Goal: Task Accomplishment & Management: Manage account settings

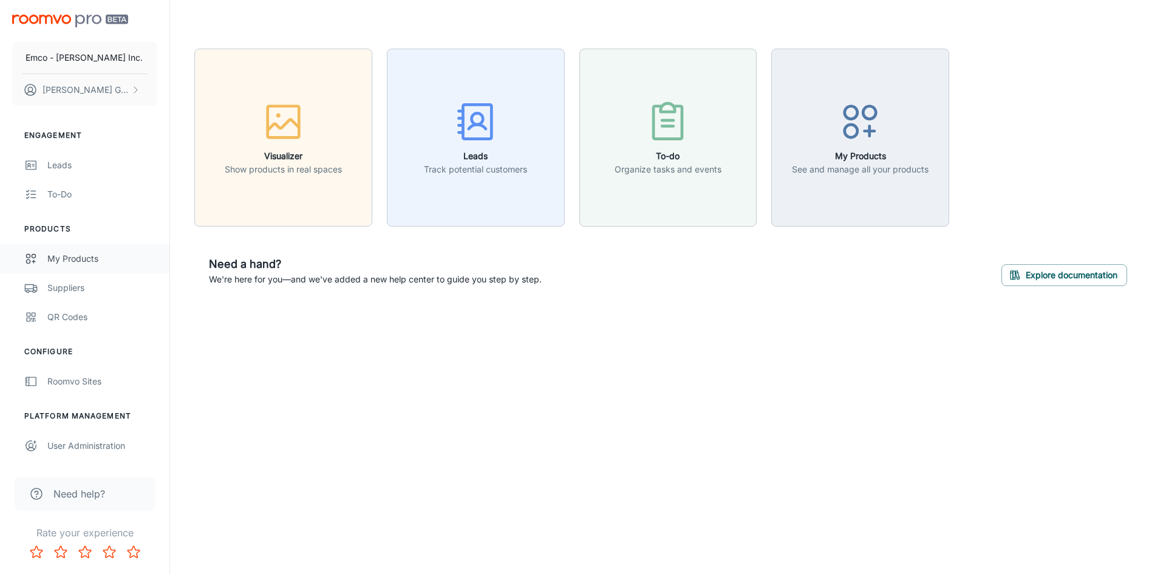
click at [60, 263] on div "My Products" at bounding box center [102, 258] width 110 height 13
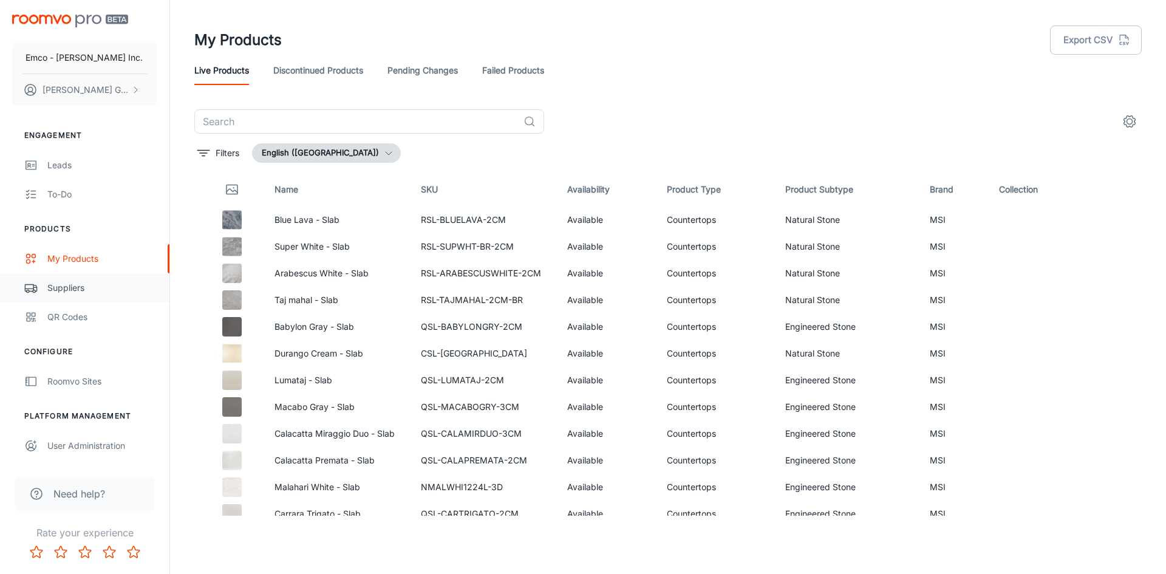
click at [66, 285] on div "Suppliers" at bounding box center [102, 287] width 110 height 13
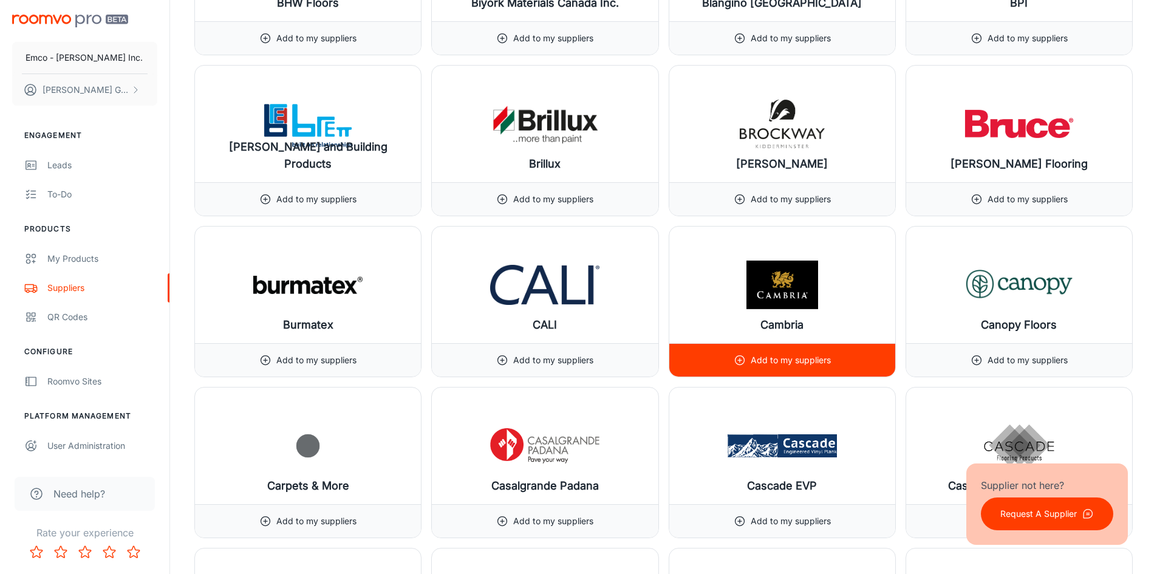
scroll to position [2730, 0]
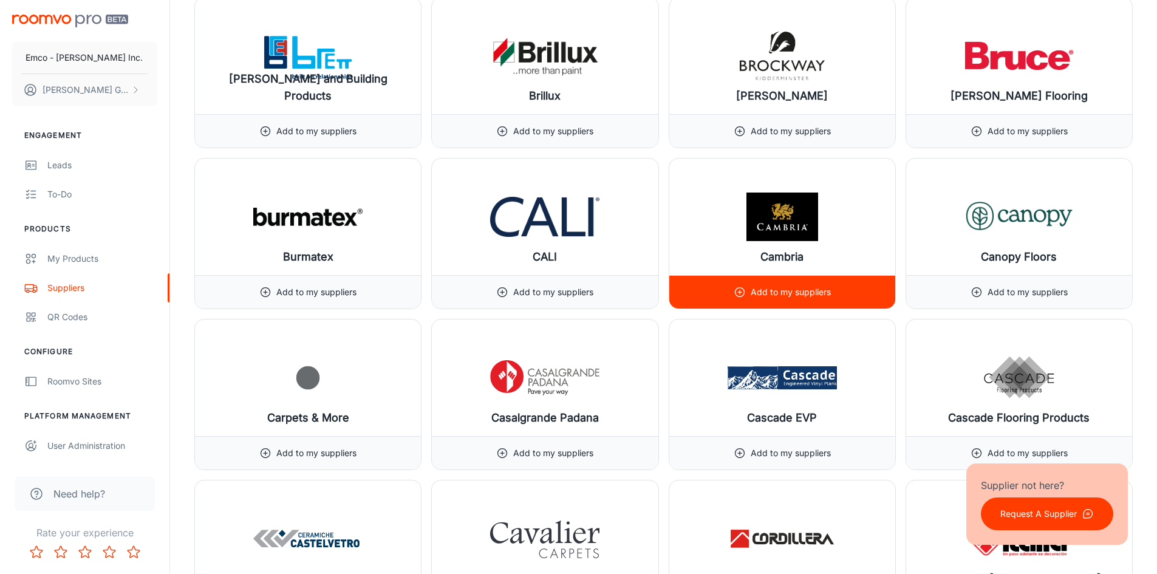
click at [760, 288] on p "Add to my suppliers" at bounding box center [791, 291] width 80 height 13
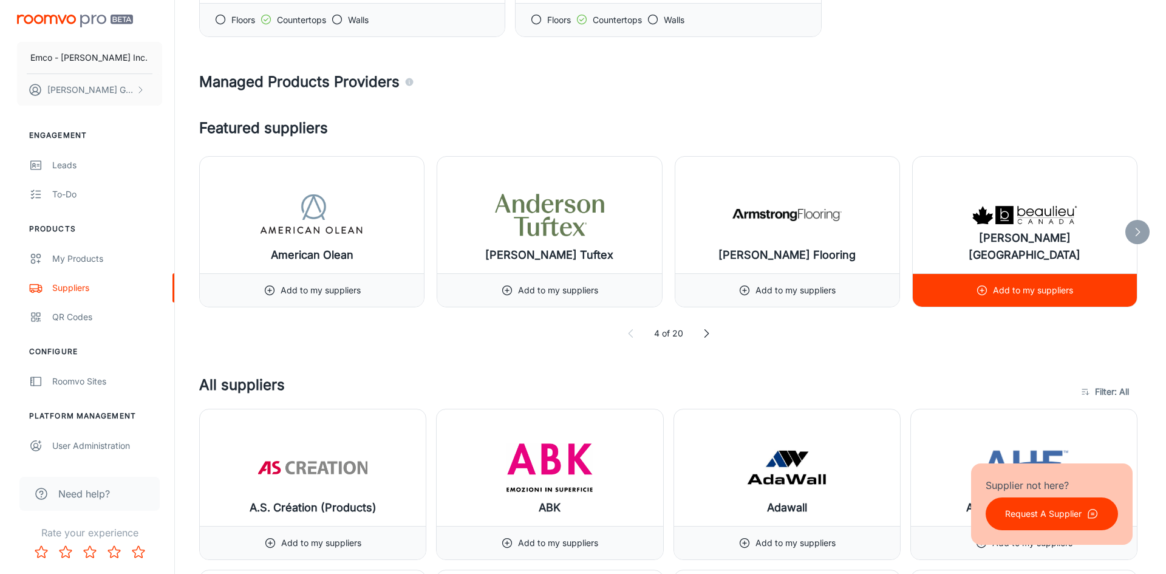
scroll to position [381, 0]
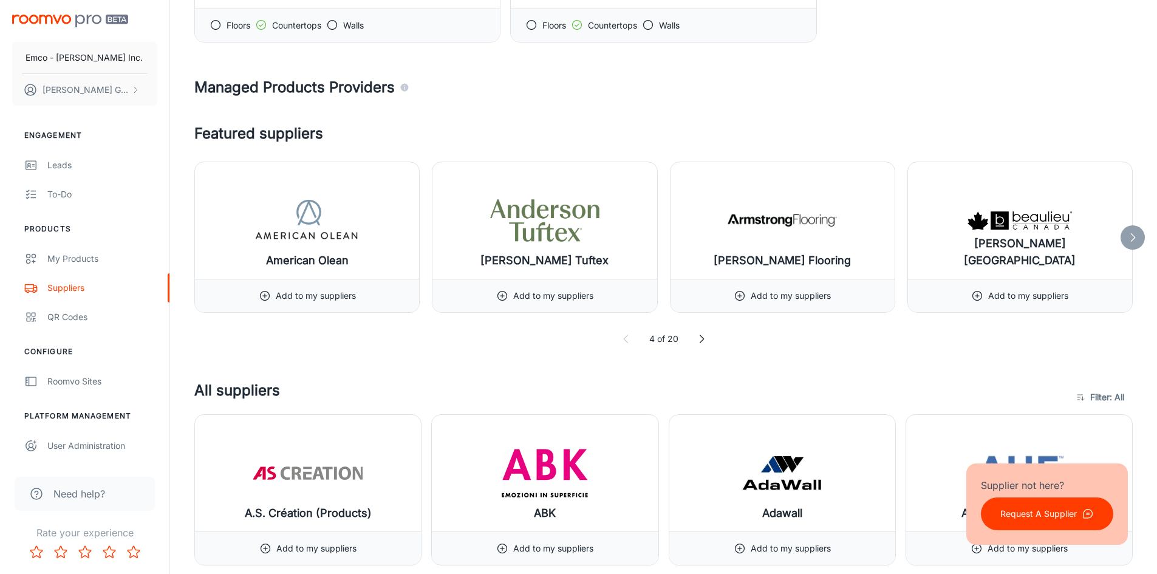
click at [1127, 243] on icon at bounding box center [1133, 237] width 12 height 12
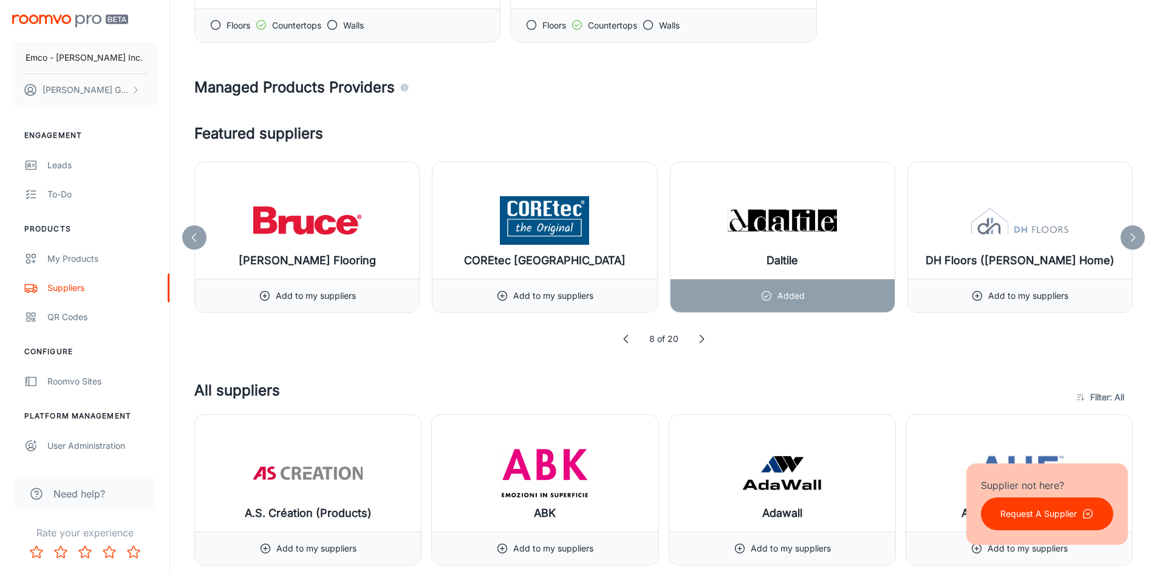
click at [1127, 243] on icon at bounding box center [1133, 237] width 12 height 12
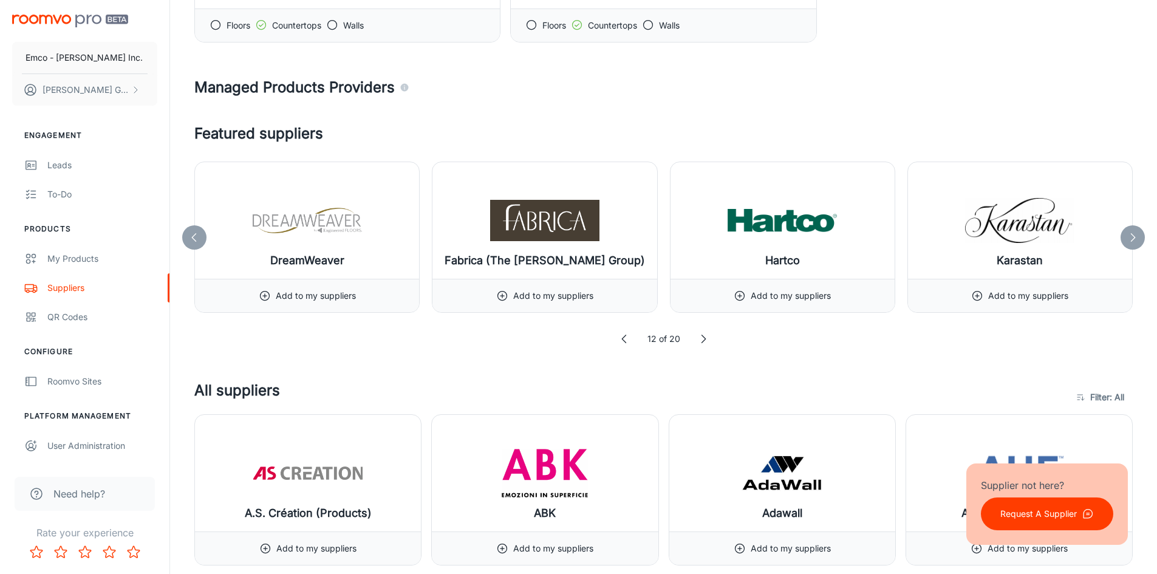
click at [1127, 243] on icon at bounding box center [1133, 237] width 12 height 12
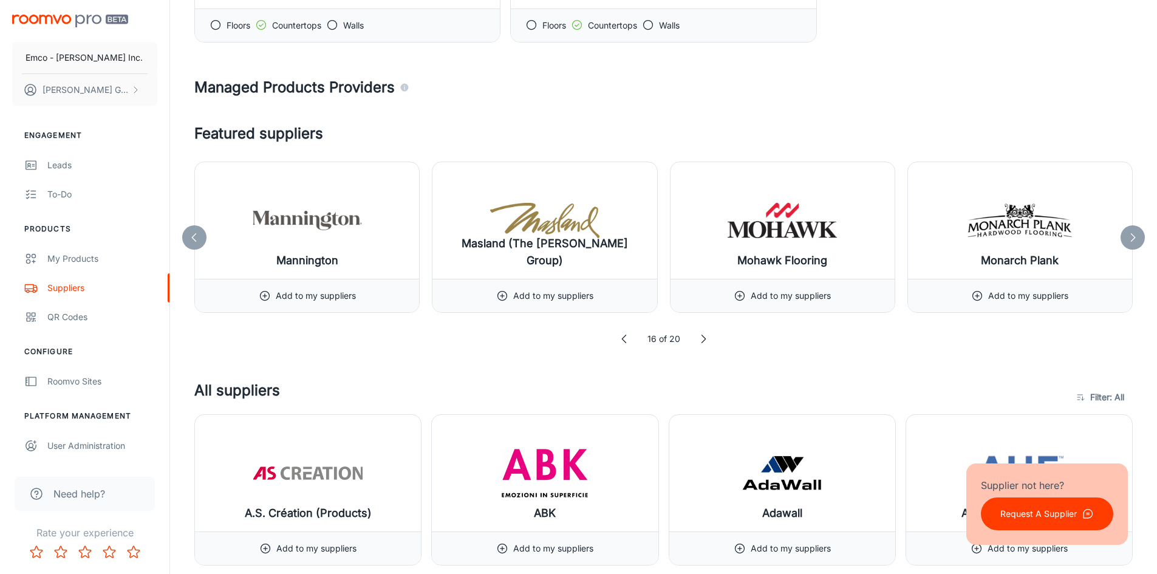
click at [1127, 243] on icon at bounding box center [1133, 237] width 12 height 12
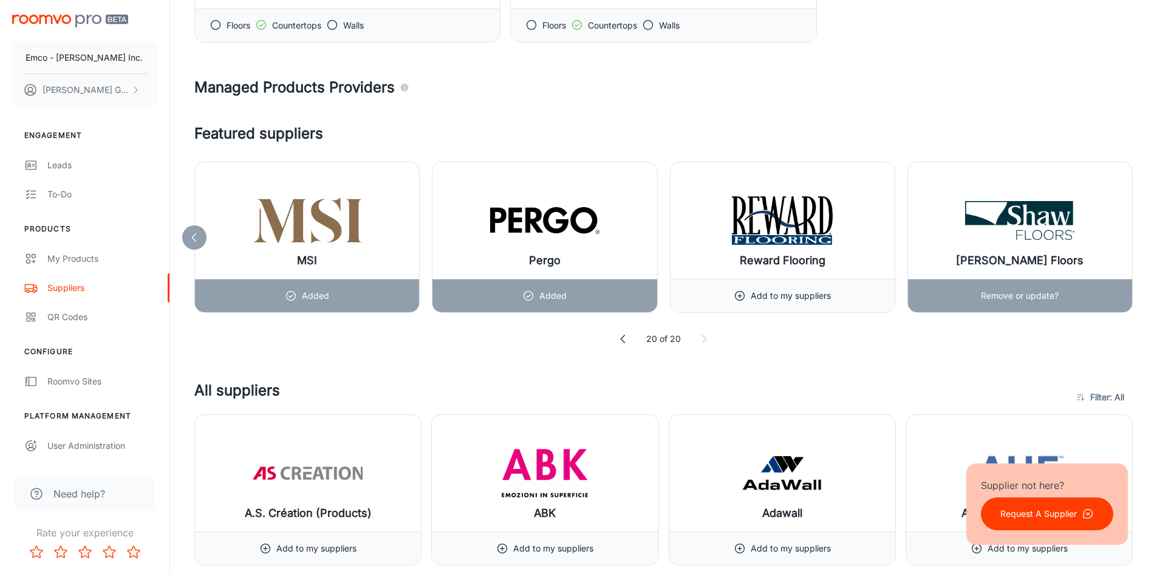
click at [1127, 243] on div "[PERSON_NAME] Floors" at bounding box center [1020, 220] width 224 height 117
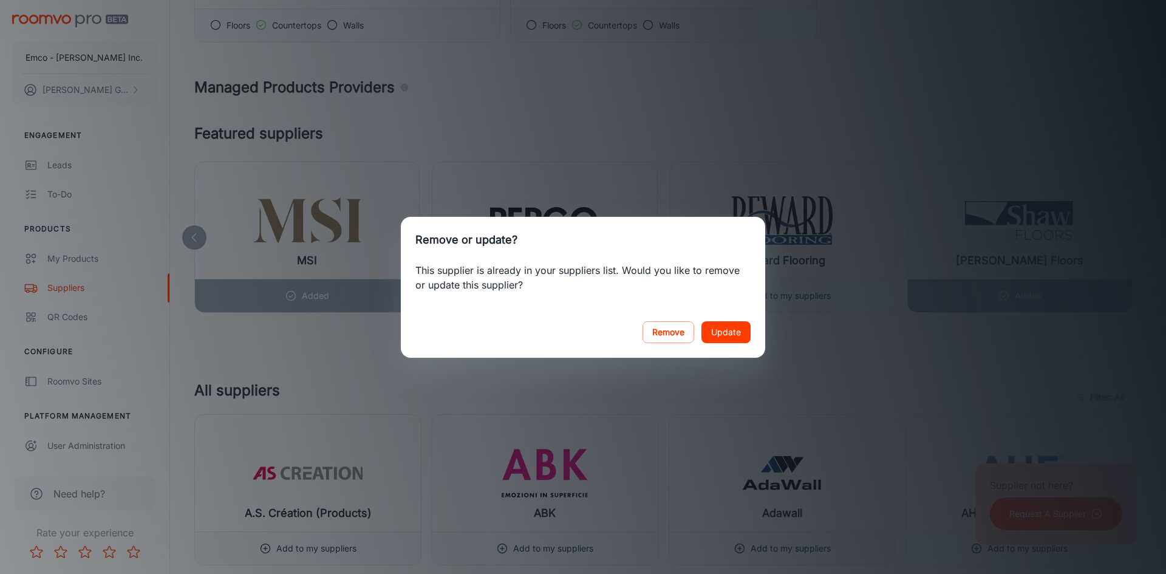
click at [615, 316] on div "Remove Update" at bounding box center [583, 332] width 364 height 51
click at [709, 328] on button "Update" at bounding box center [726, 332] width 49 height 22
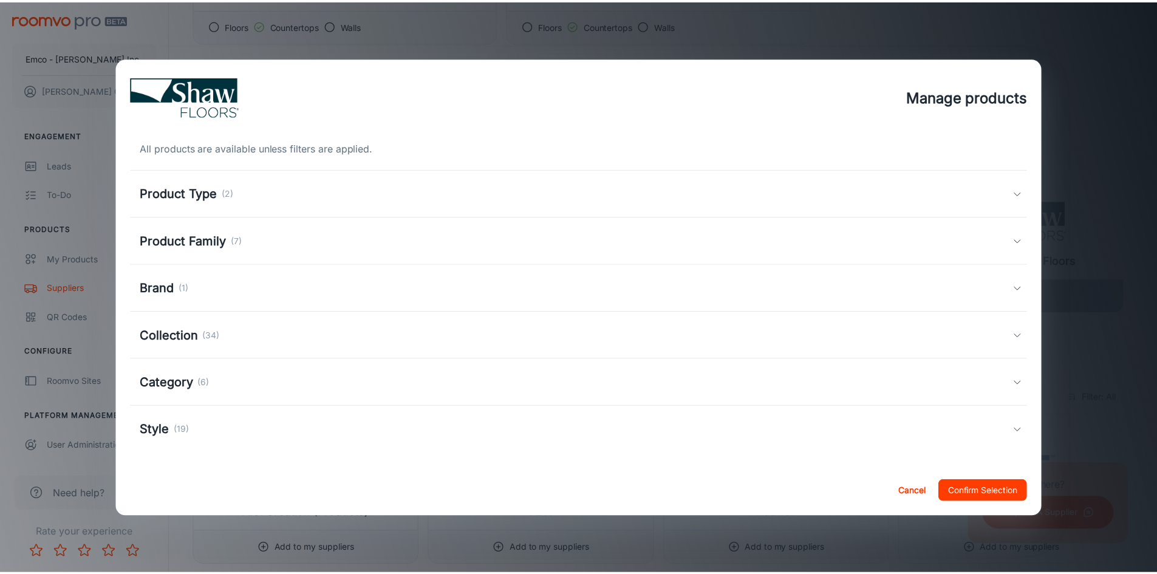
scroll to position [2, 0]
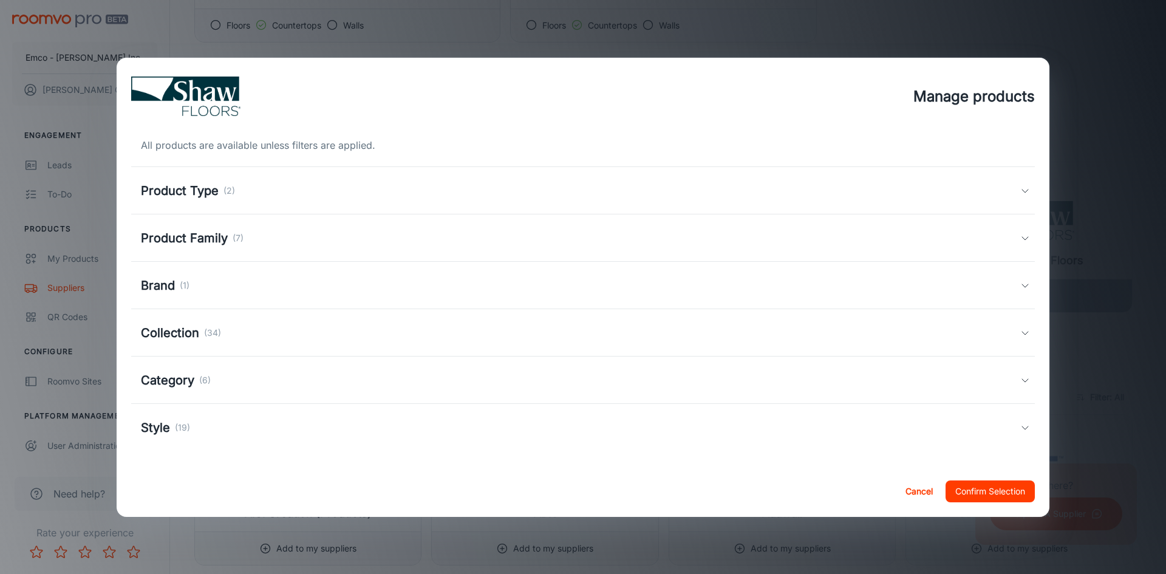
click at [905, 484] on button "Cancel" at bounding box center [919, 491] width 39 height 22
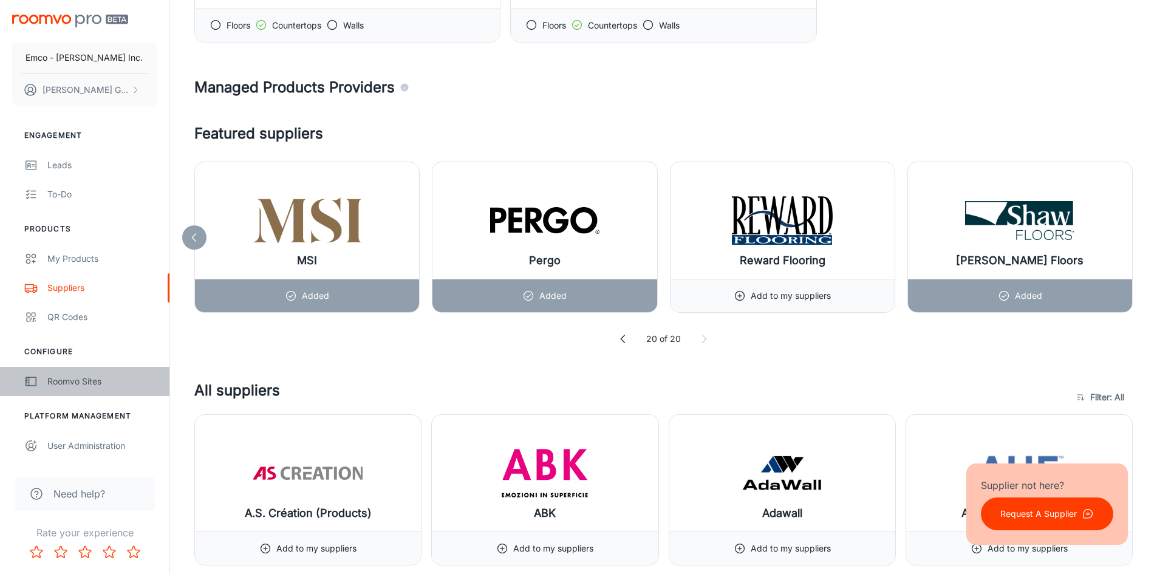
click at [83, 378] on div "Roomvo Sites" at bounding box center [102, 381] width 110 height 13
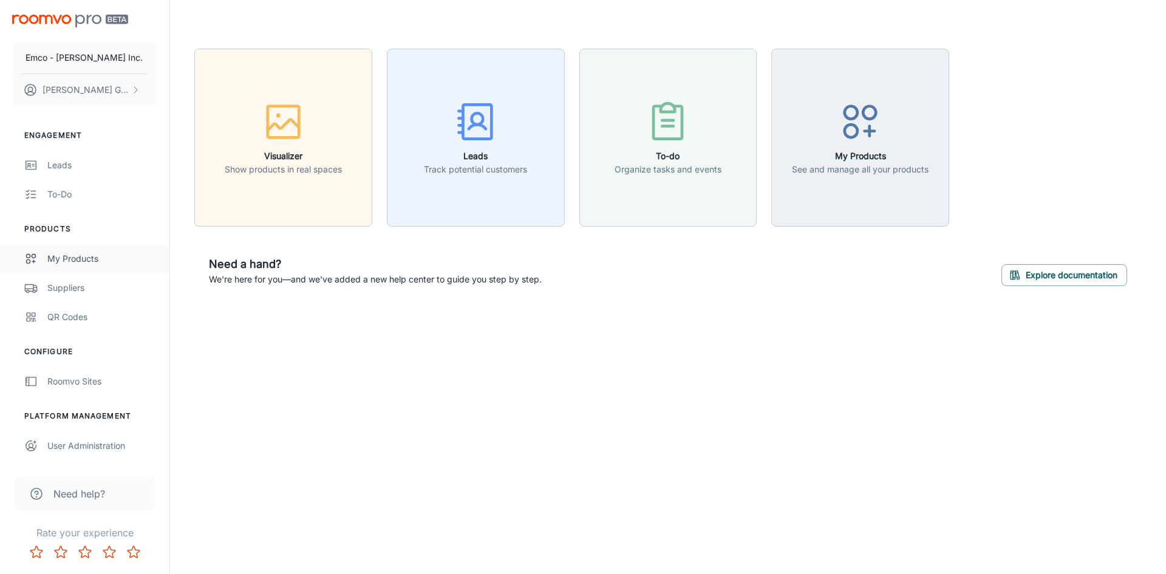
click at [81, 267] on link "My Products" at bounding box center [84, 258] width 169 height 29
click at [102, 259] on div "My Products" at bounding box center [102, 258] width 110 height 13
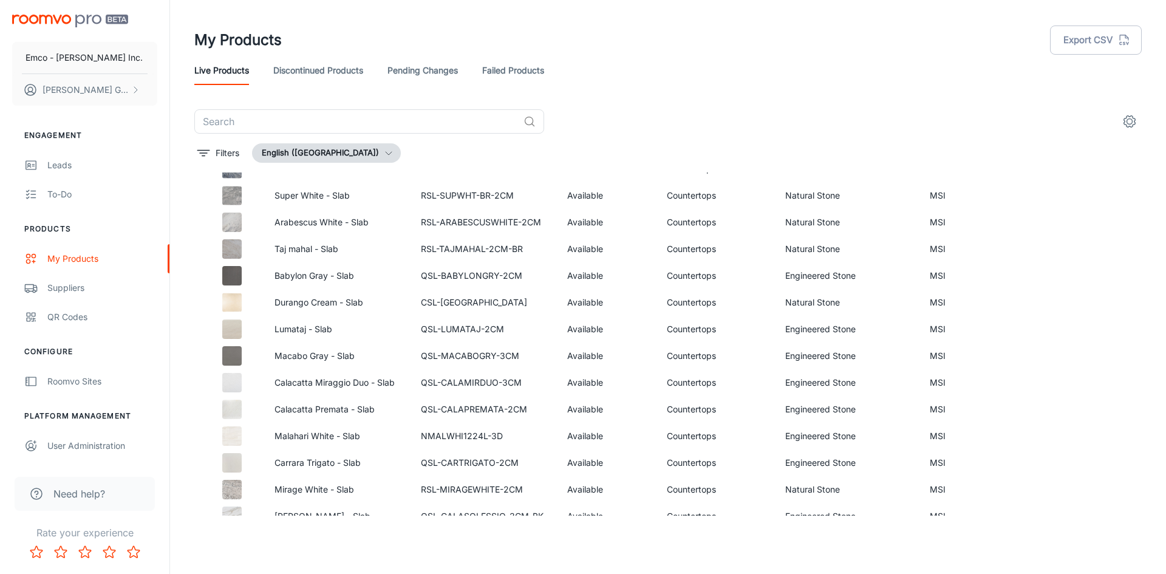
scroll to position [121, 0]
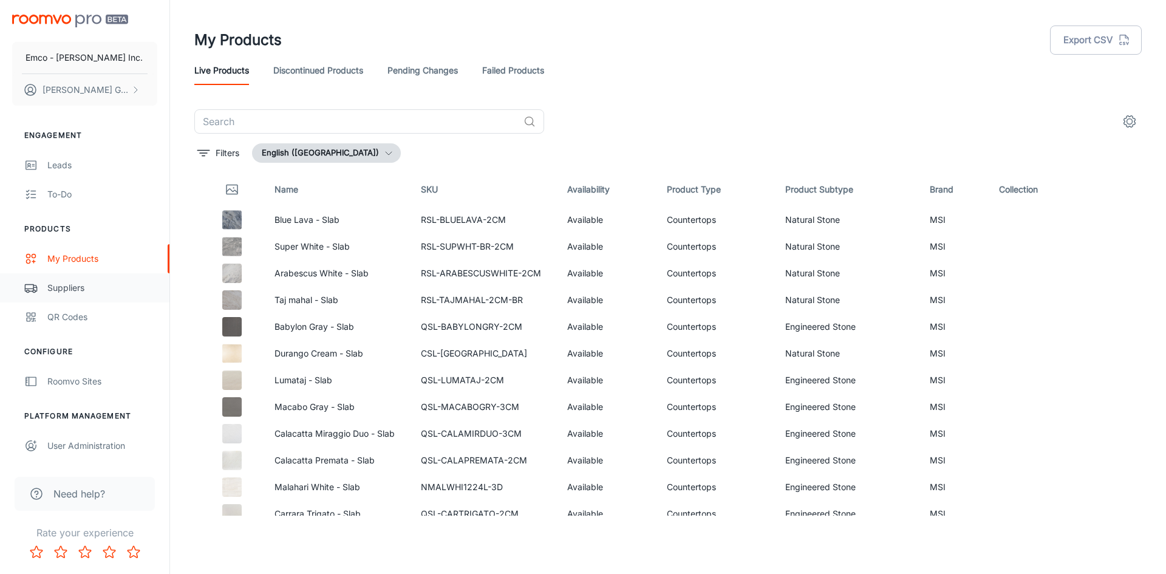
click at [64, 294] on div "Suppliers" at bounding box center [102, 287] width 110 height 13
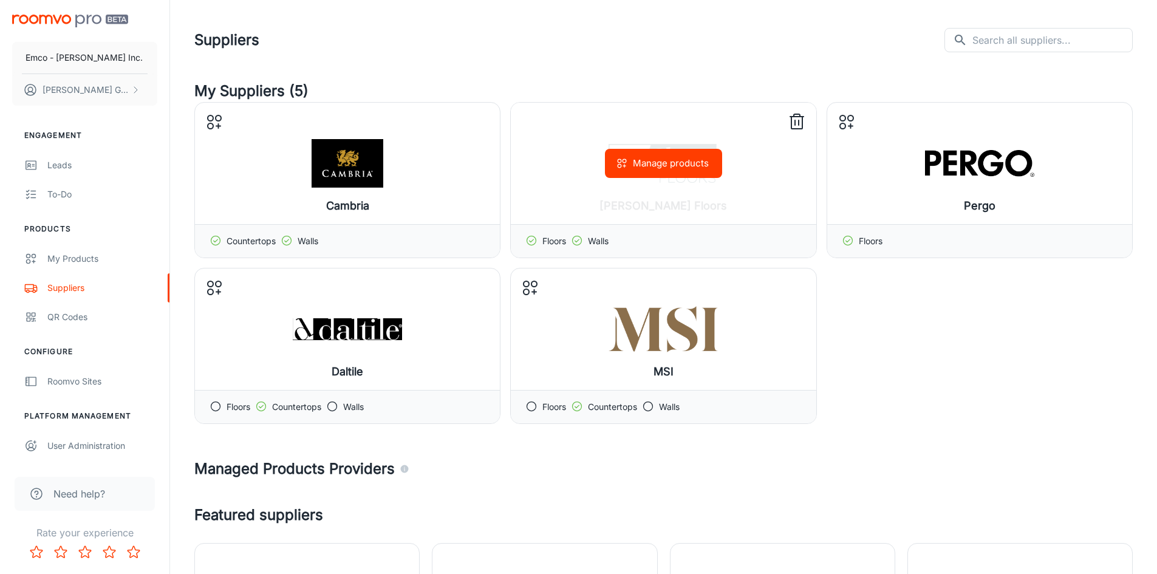
click at [795, 120] on icon at bounding box center [796, 121] width 19 height 19
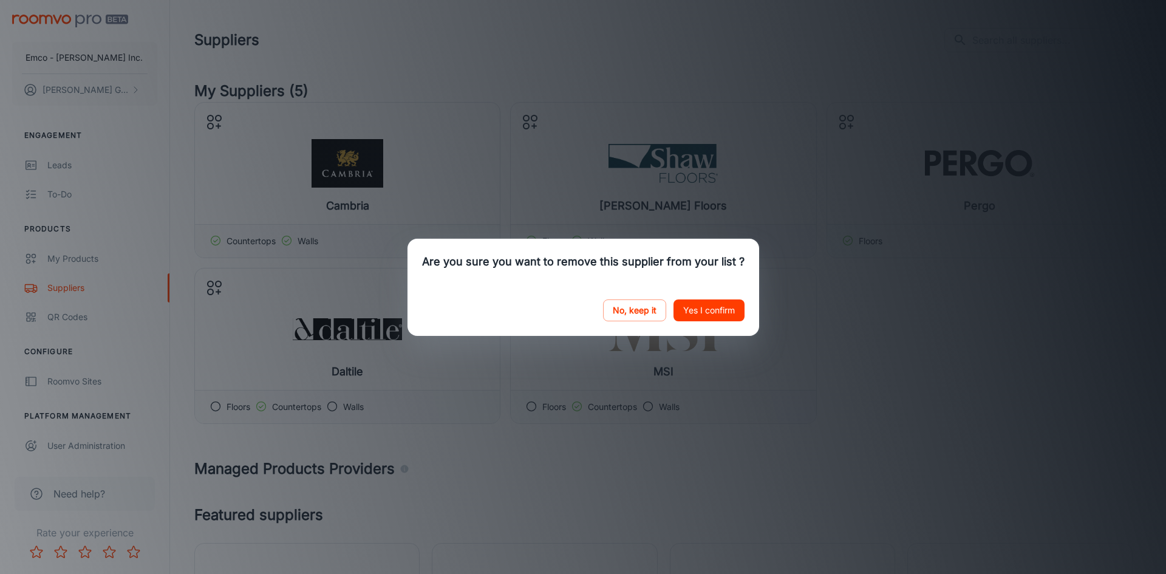
click at [692, 310] on button "Yes I confirm" at bounding box center [709, 310] width 71 height 22
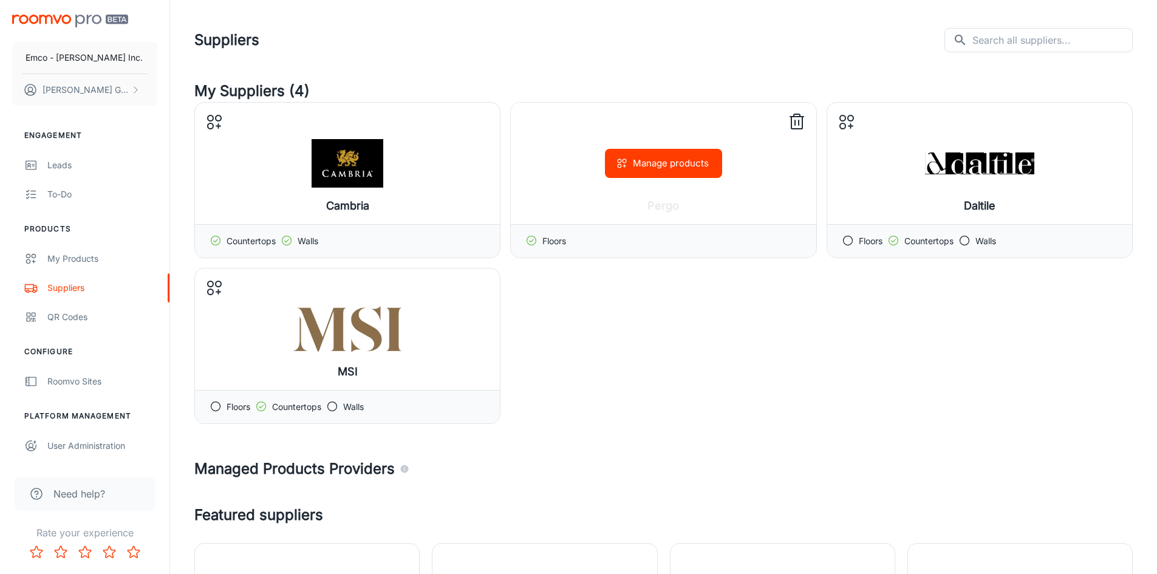
click at [803, 120] on icon at bounding box center [796, 121] width 19 height 19
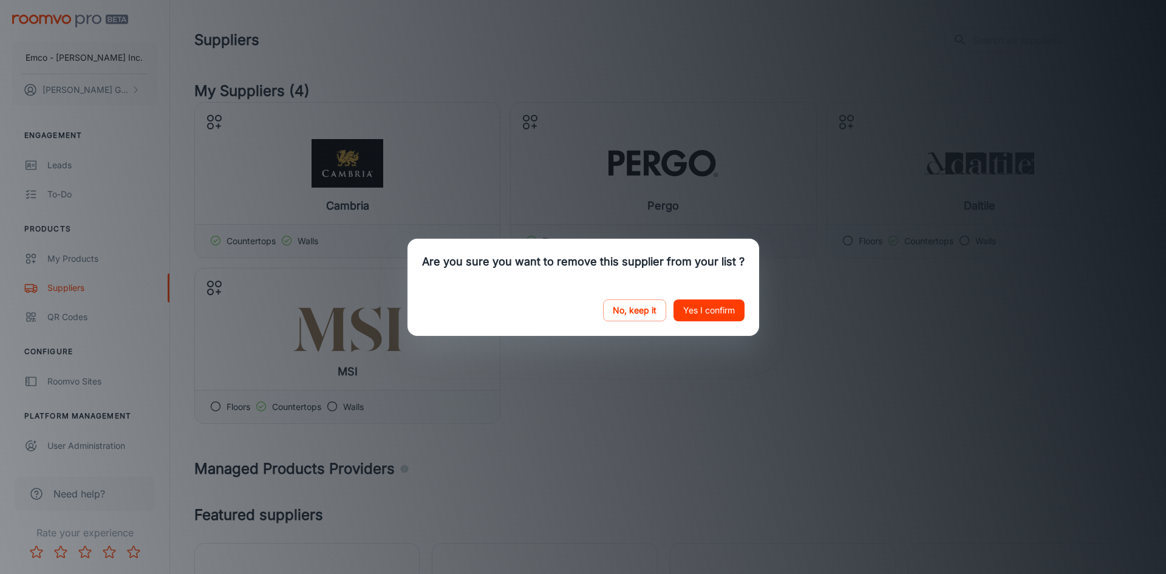
click at [711, 311] on button "Yes I confirm" at bounding box center [709, 310] width 71 height 22
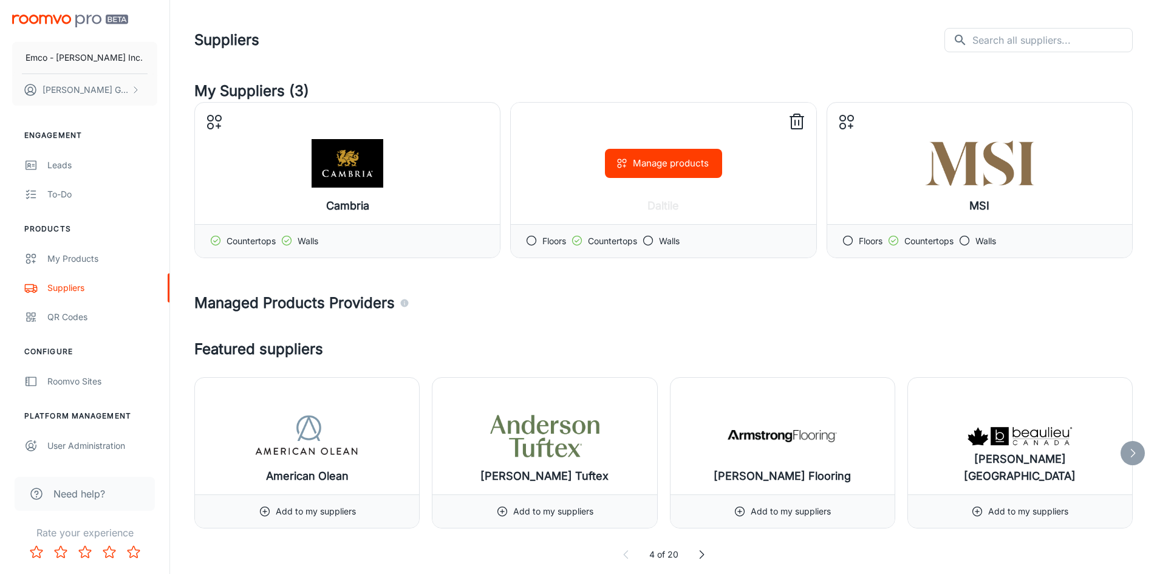
drag, startPoint x: 684, startPoint y: 190, endPoint x: 590, endPoint y: 190, distance: 94.2
click at [590, 190] on div "Manage products" at bounding box center [663, 163] width 305 height 121
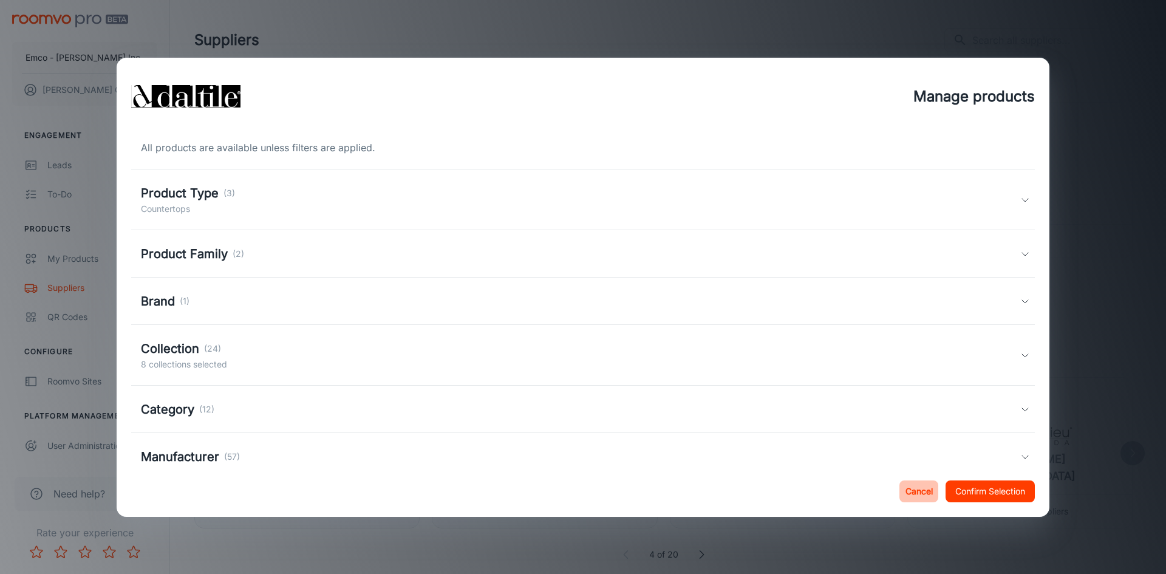
click at [920, 488] on button "Cancel" at bounding box center [919, 491] width 39 height 22
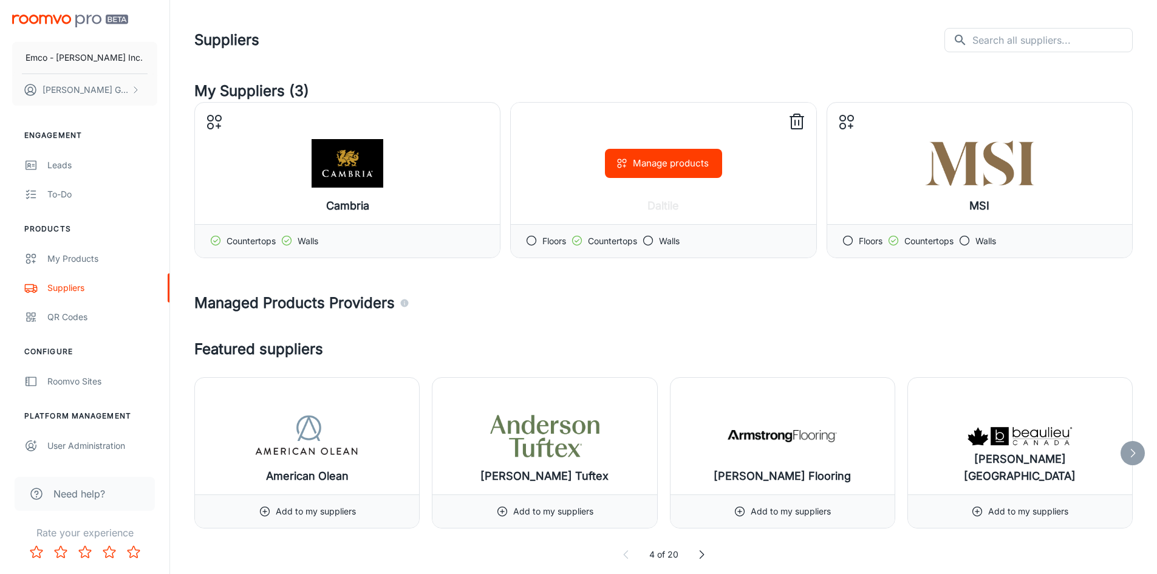
click at [649, 236] on circle at bounding box center [648, 240] width 9 height 9
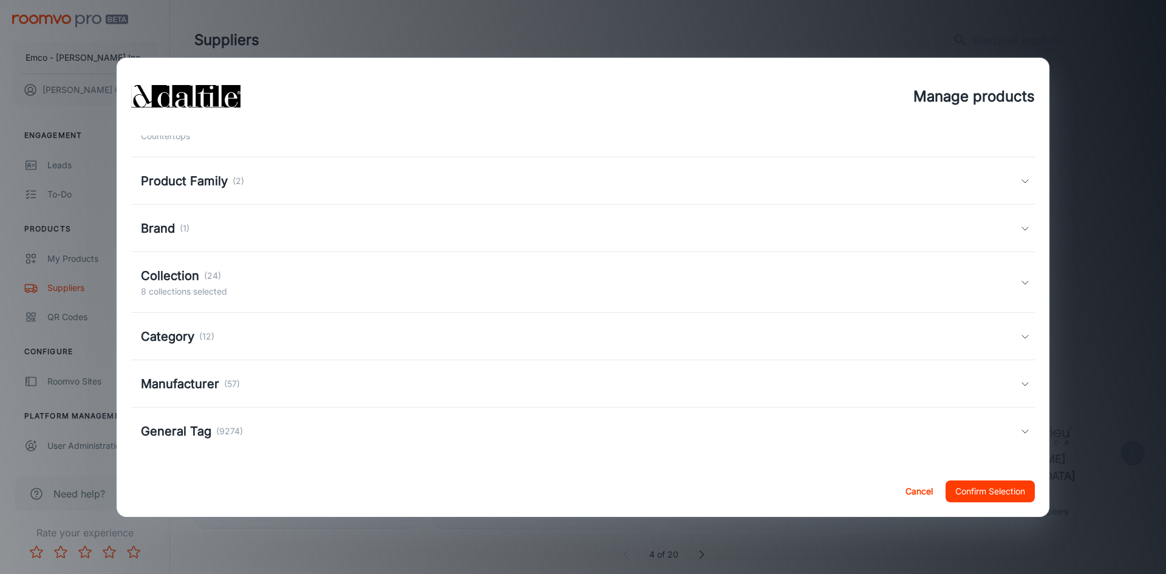
scroll to position [77, 0]
click at [892, 495] on div "Cancel Confirm Selection" at bounding box center [583, 491] width 933 height 51
click at [902, 490] on button "Cancel" at bounding box center [919, 491] width 39 height 22
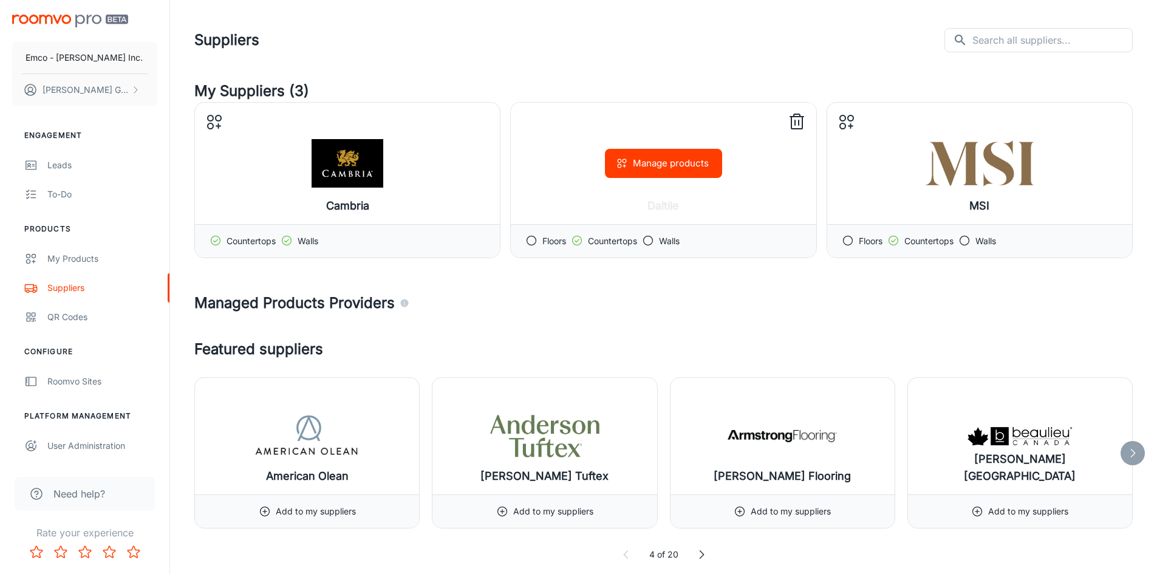
click at [651, 241] on icon at bounding box center [648, 240] width 12 height 12
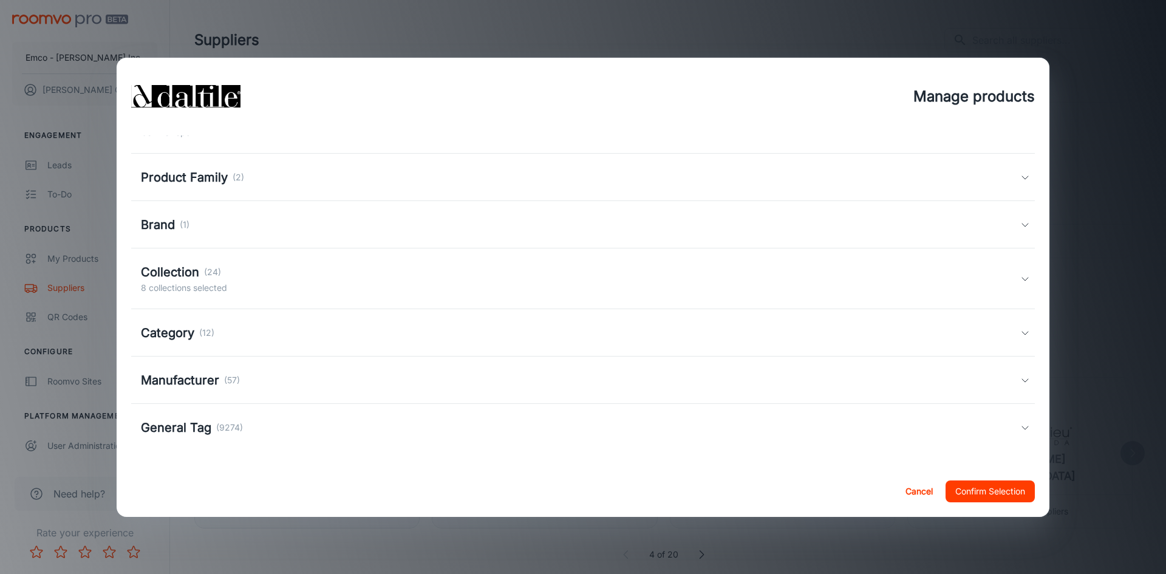
click at [258, 332] on div "Category (12)" at bounding box center [581, 333] width 880 height 18
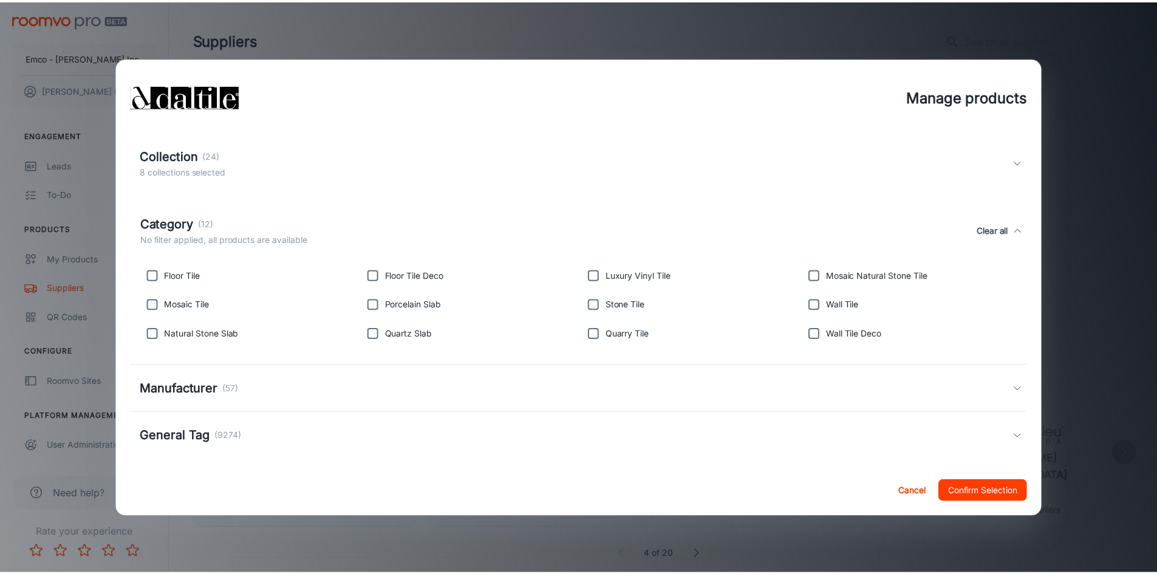
scroll to position [202, 0]
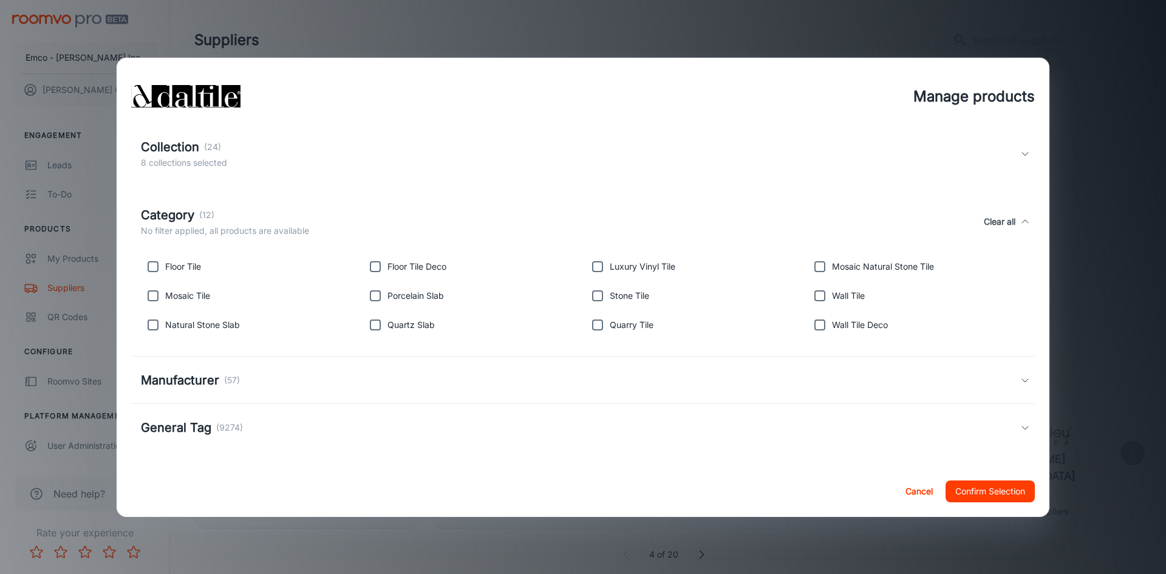
click at [909, 480] on button "Cancel" at bounding box center [919, 491] width 39 height 22
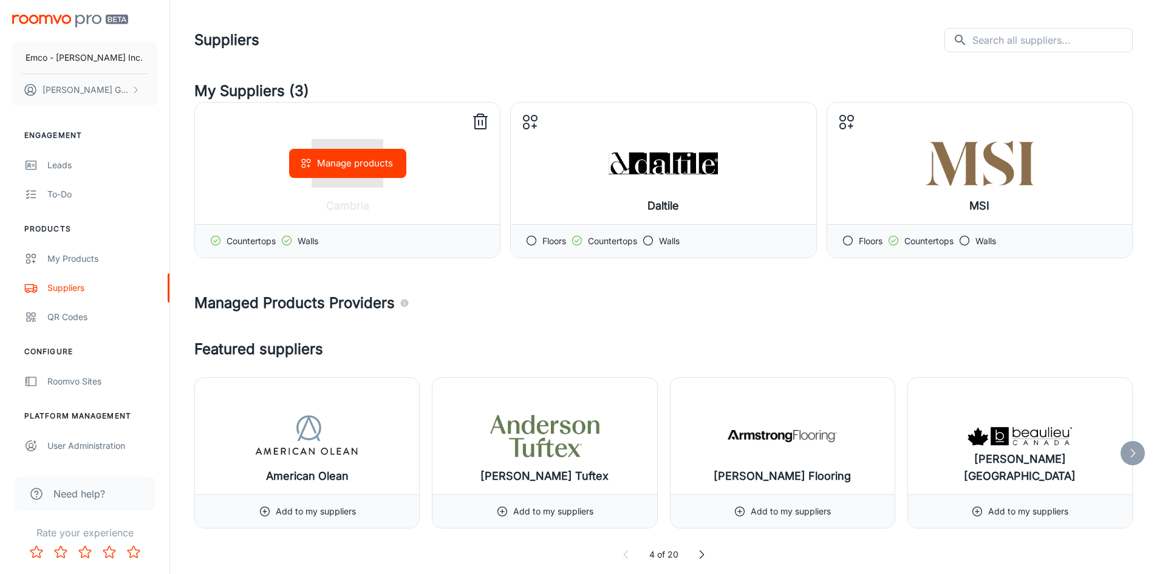
click at [288, 241] on polyline at bounding box center [287, 240] width 4 height 2
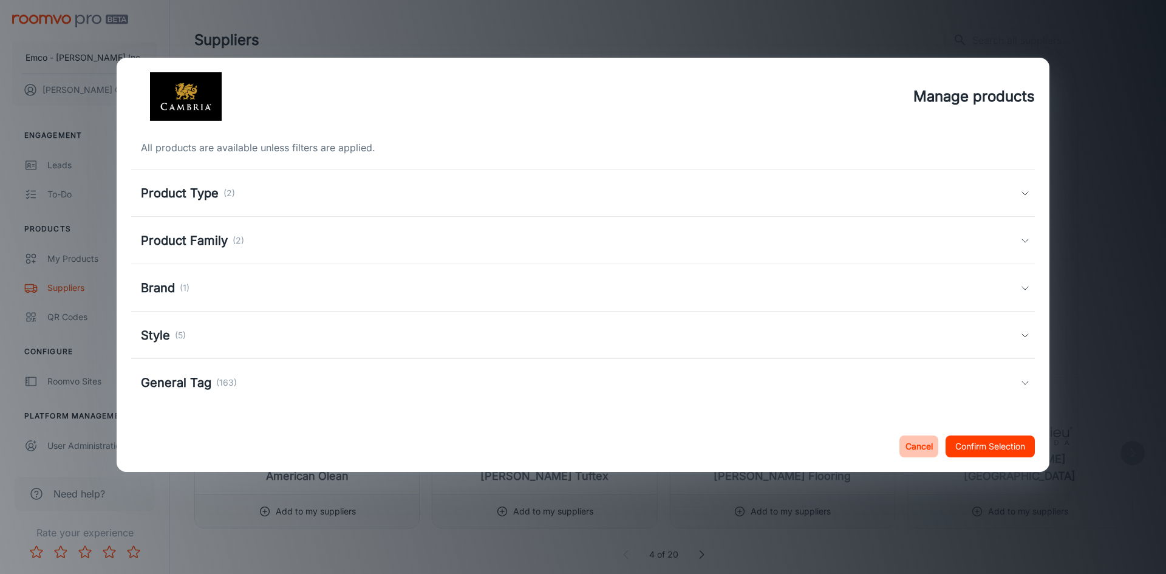
click at [928, 439] on button "Cancel" at bounding box center [919, 447] width 39 height 22
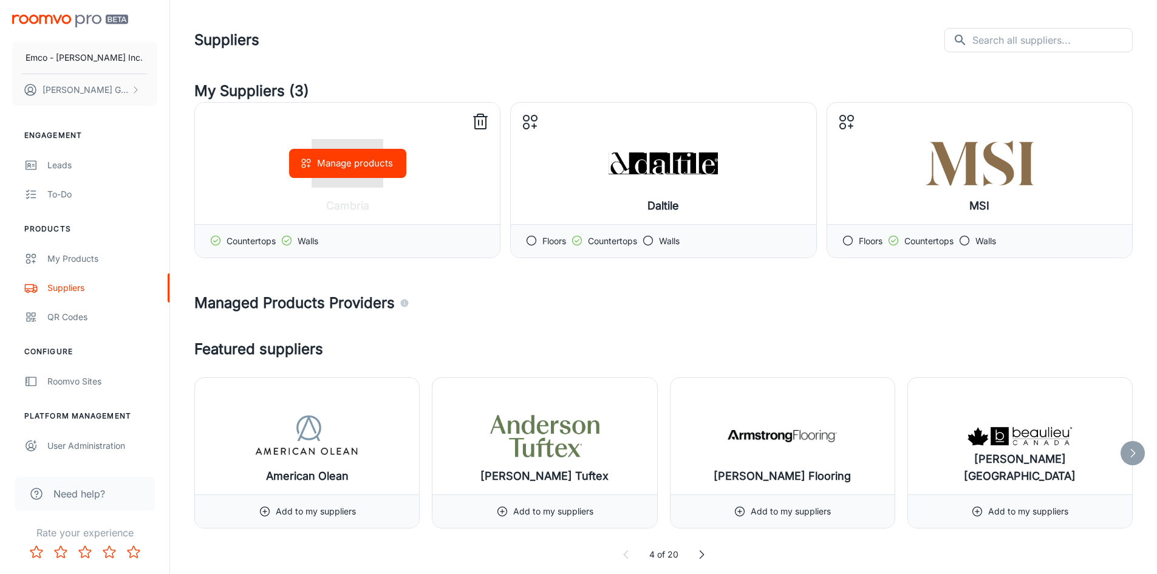
click at [289, 241] on polyline at bounding box center [287, 240] width 4 height 2
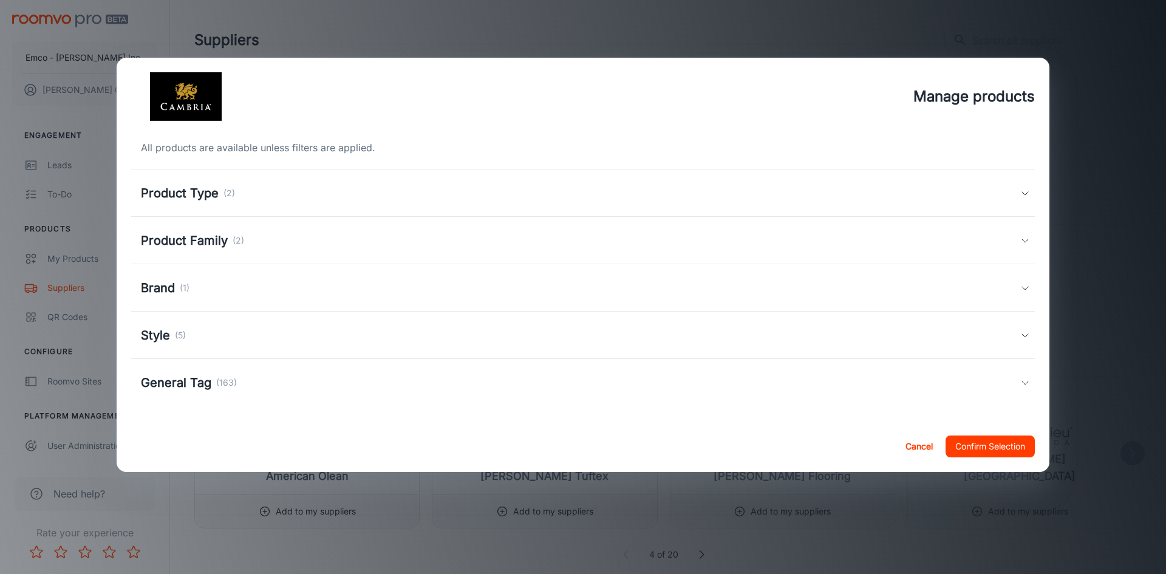
click at [202, 203] on div "Product Type (2)" at bounding box center [583, 192] width 904 height 47
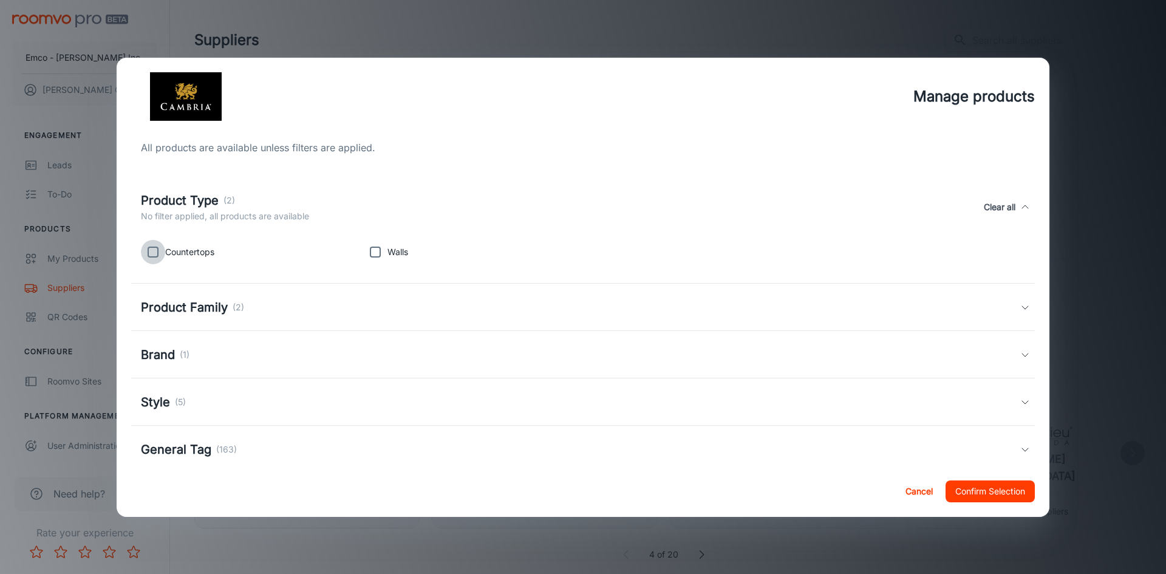
click at [158, 260] on input "checkbox" at bounding box center [153, 252] width 24 height 24
checkbox input "true"
click at [981, 501] on button "Confirm Selection" at bounding box center [990, 491] width 89 height 22
